Goal: Find specific page/section: Find specific page/section

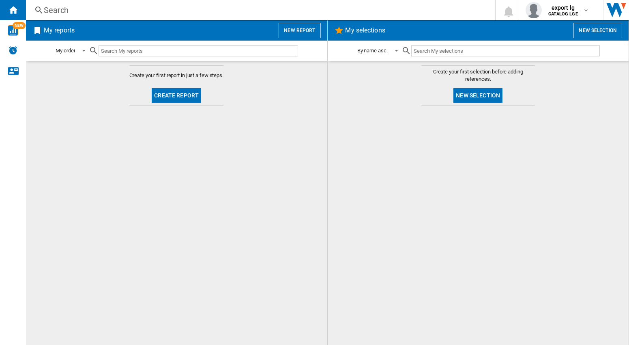
click at [55, 9] on div "Search" at bounding box center [259, 9] width 430 height 11
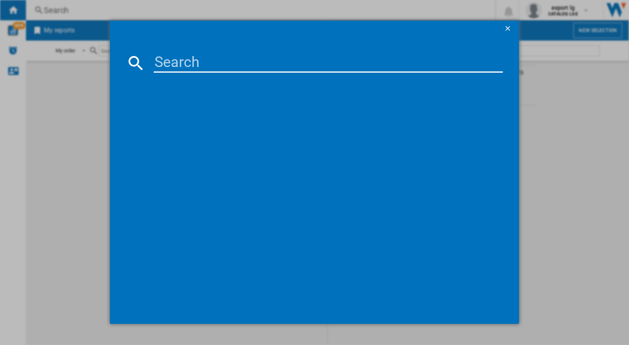
click at [67, 11] on div at bounding box center [314, 172] width 629 height 344
click at [188, 66] on input at bounding box center [328, 62] width 349 height 19
click at [189, 64] on input at bounding box center [328, 62] width 349 height 19
click at [203, 62] on input at bounding box center [328, 62] width 349 height 19
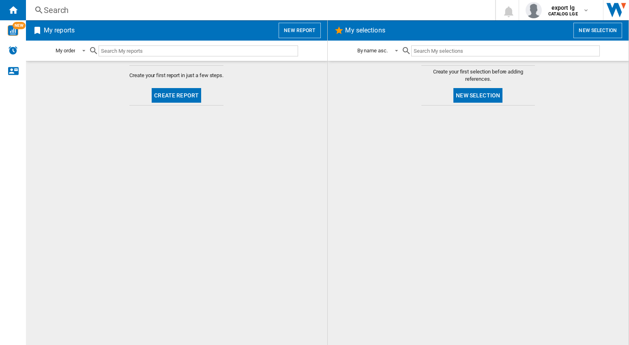
click at [174, 11] on div "Search" at bounding box center [259, 9] width 430 height 11
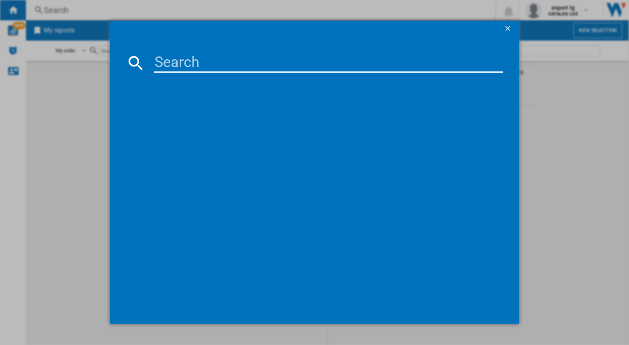
click at [193, 60] on input at bounding box center [328, 62] width 349 height 19
paste input "LG GMF960EV4E BLACK"
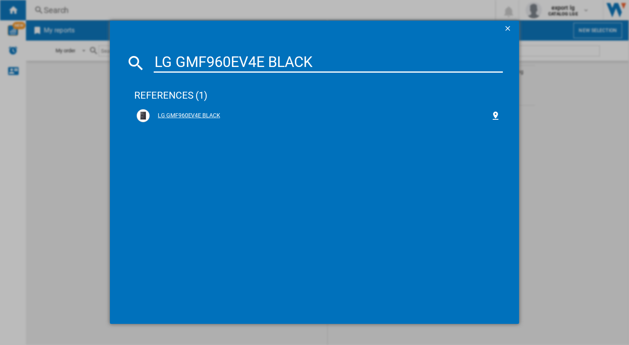
type input "LG GMF960EV4E BLACK"
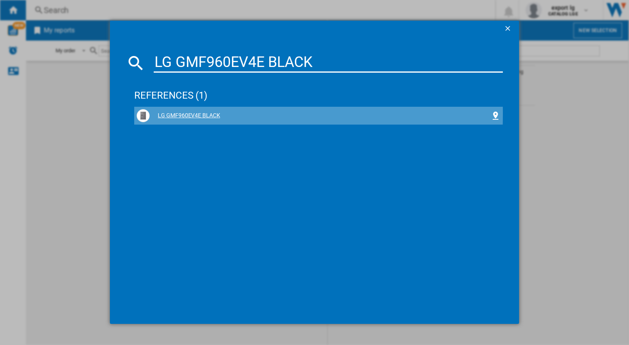
click at [210, 113] on div "LG GMF960EV4E BLACK" at bounding box center [320, 116] width 341 height 8
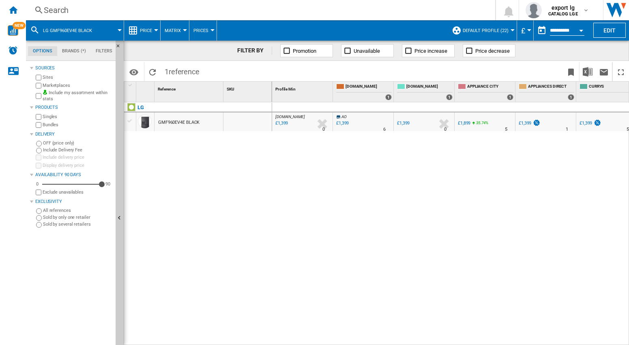
drag, startPoint x: 348, startPoint y: 164, endPoint x: 349, endPoint y: 129, distance: 35.3
click at [348, 164] on div "[DOMAIN_NAME] : AO -1.0 % £1,399 % N/A 0 [DOMAIN_NAME] : AO AO -1.0 % £1,399 % …" at bounding box center [450, 223] width 357 height 243
drag, startPoint x: 340, startPoint y: 191, endPoint x: 343, endPoint y: 154, distance: 36.6
click at [340, 191] on div "[DOMAIN_NAME] : AO -1.0 % £1,399 % N/A 0 [DOMAIN_NAME] : AO AO -1.0 % £1,399 % …" at bounding box center [450, 223] width 357 height 243
click at [380, 181] on div "[DOMAIN_NAME] : AO -1.0 % £1,399 % N/A 0 [DOMAIN_NAME] : AO AO -1.0 % £1,399 % …" at bounding box center [450, 223] width 357 height 243
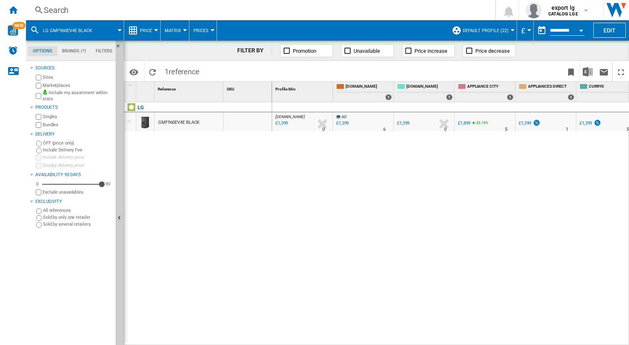
click at [423, 194] on div "[DOMAIN_NAME] : AO -1.0 % £1,399 % N/A 0 [DOMAIN_NAME] : AO AO -1.0 % £1,399 % …" at bounding box center [450, 223] width 357 height 243
click at [338, 195] on div "[DOMAIN_NAME] : AO -1.0 % £1,399 % N/A 0 [DOMAIN_NAME] : AO AO -1.0 % £1,399 % …" at bounding box center [450, 223] width 357 height 243
